Goal: Information Seeking & Learning: Learn about a topic

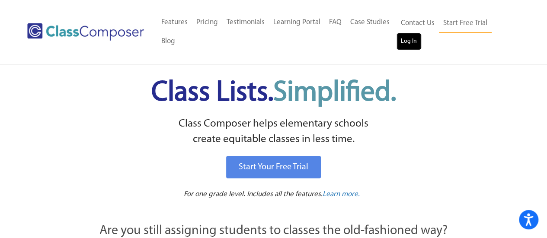
click at [404, 39] on link "Log In" at bounding box center [409, 41] width 25 height 17
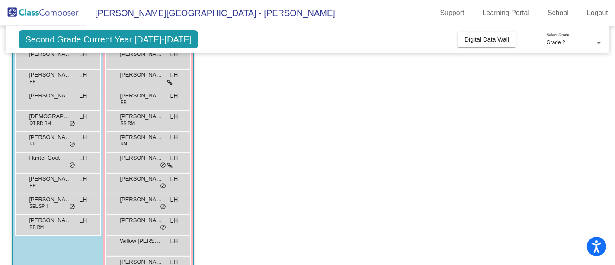
scroll to position [95, 0]
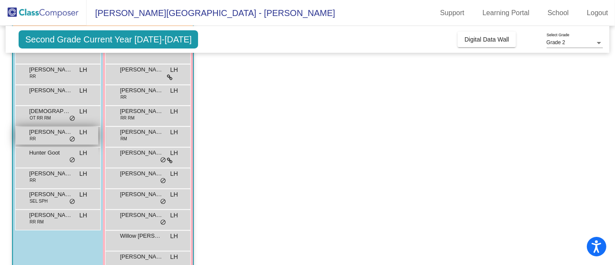
click at [56, 130] on span "[PERSON_NAME]" at bounding box center [50, 132] width 43 height 9
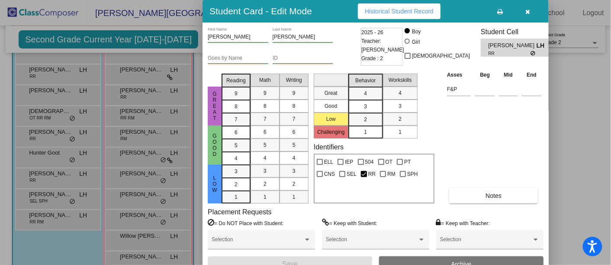
click at [422, 17] on button "Historical Student Record" at bounding box center [399, 11] width 83 height 16
click at [529, 9] on icon "button" at bounding box center [528, 12] width 5 height 6
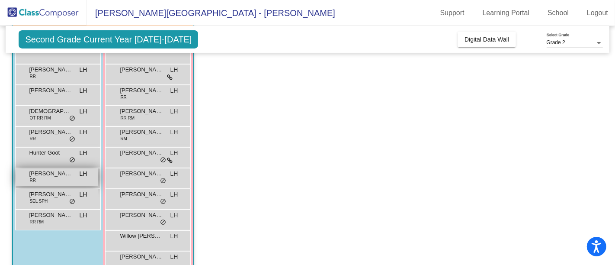
click at [63, 171] on span "[PERSON_NAME]" at bounding box center [50, 173] width 43 height 9
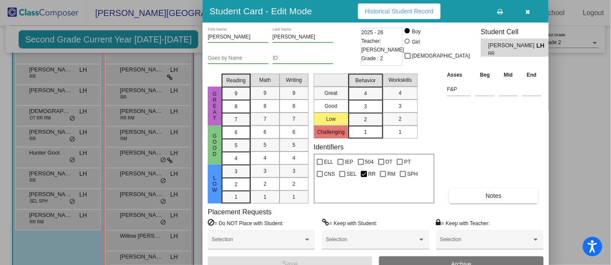
click at [398, 10] on span "Historical Student Record" at bounding box center [399, 11] width 69 height 7
click at [55, 212] on div at bounding box center [305, 132] width 611 height 265
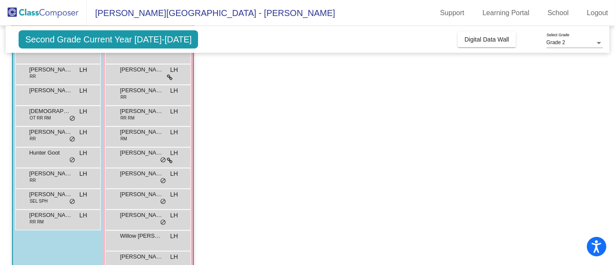
click at [55, 212] on span "[PERSON_NAME]" at bounding box center [50, 215] width 43 height 9
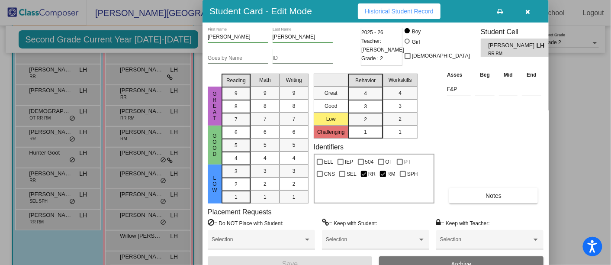
click at [405, 13] on span "Historical Student Record" at bounding box center [399, 11] width 69 height 7
click at [527, 12] on icon "button" at bounding box center [528, 12] width 5 height 6
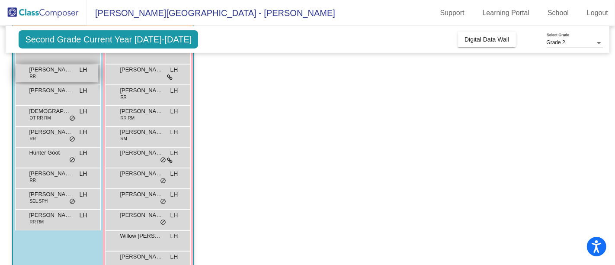
click at [69, 77] on div "[PERSON_NAME] RR LH lock do_not_disturb_alt" at bounding box center [57, 73] width 83 height 18
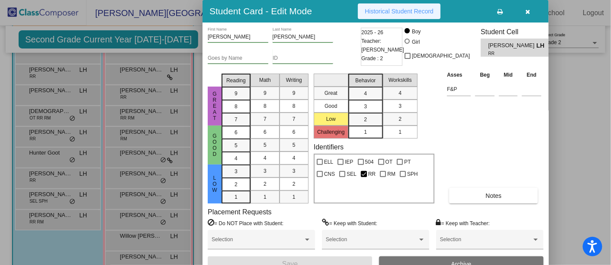
click at [385, 14] on button "Historical Student Record" at bounding box center [399, 11] width 83 height 16
click at [525, 11] on button "button" at bounding box center [528, 11] width 28 height 16
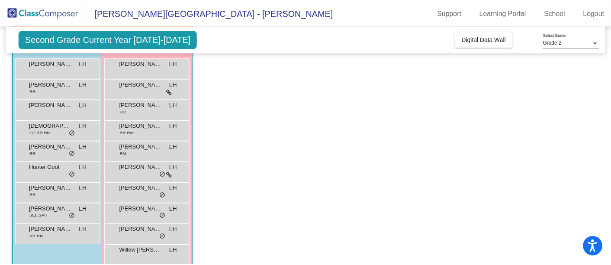
scroll to position [78, 0]
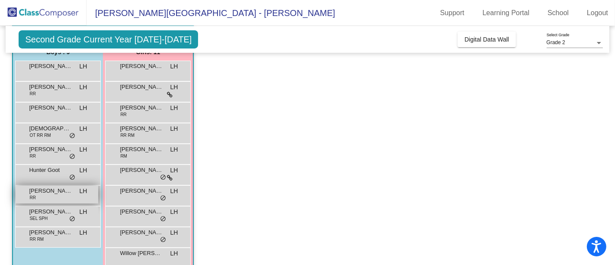
click at [75, 196] on div "[PERSON_NAME] RR LH lock do_not_disturb_alt" at bounding box center [57, 195] width 83 height 18
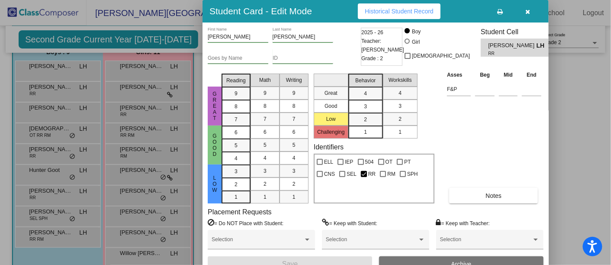
click at [414, 14] on button "Historical Student Record" at bounding box center [399, 11] width 83 height 16
click at [526, 13] on icon "button" at bounding box center [528, 12] width 5 height 6
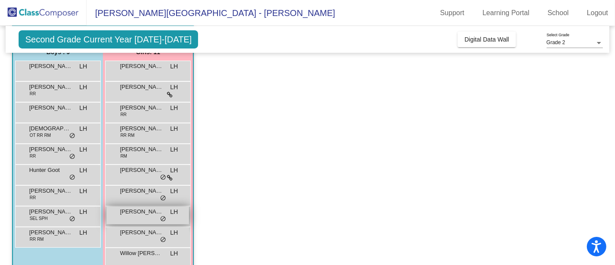
click at [151, 211] on span "[PERSON_NAME]" at bounding box center [141, 211] width 43 height 9
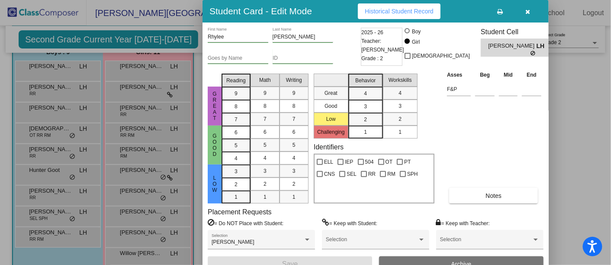
click at [414, 6] on button "Historical Student Record" at bounding box center [399, 11] width 83 height 16
click at [527, 11] on icon "button" at bounding box center [528, 12] width 5 height 6
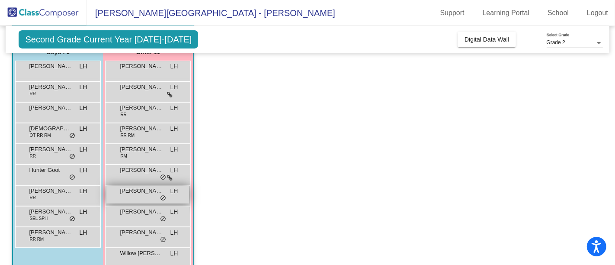
click at [141, 190] on span "[PERSON_NAME]" at bounding box center [141, 190] width 43 height 9
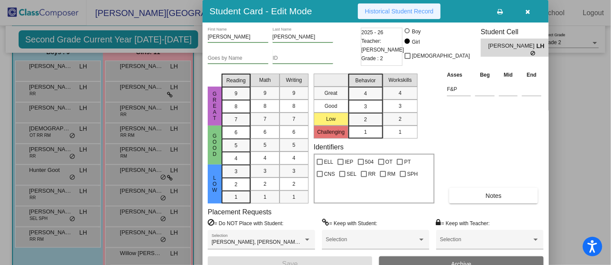
click at [415, 13] on span "Historical Student Record" at bounding box center [399, 11] width 69 height 7
click at [527, 9] on icon "button" at bounding box center [528, 12] width 5 height 6
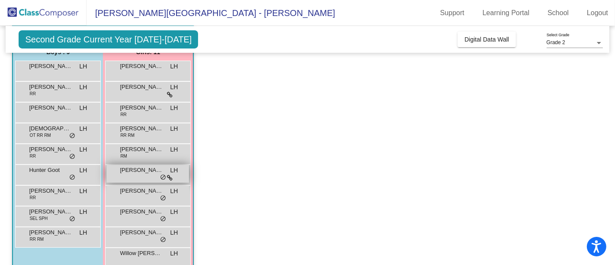
click at [141, 173] on span "[PERSON_NAME]" at bounding box center [141, 170] width 43 height 9
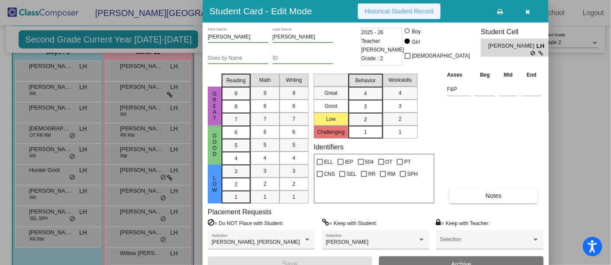
click at [411, 10] on span "Historical Student Record" at bounding box center [399, 11] width 69 height 7
click at [154, 83] on div at bounding box center [305, 132] width 611 height 265
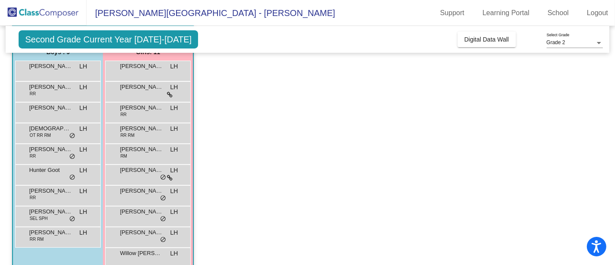
click at [154, 83] on span "[PERSON_NAME]" at bounding box center [141, 87] width 43 height 9
click at [153, 90] on span "[PERSON_NAME]" at bounding box center [141, 87] width 43 height 9
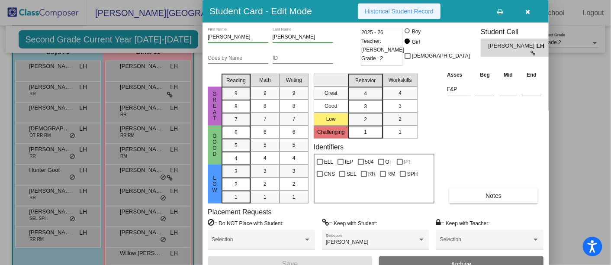
click at [407, 15] on button "Historical Student Record" at bounding box center [399, 11] width 83 height 16
